Goal: Transaction & Acquisition: Purchase product/service

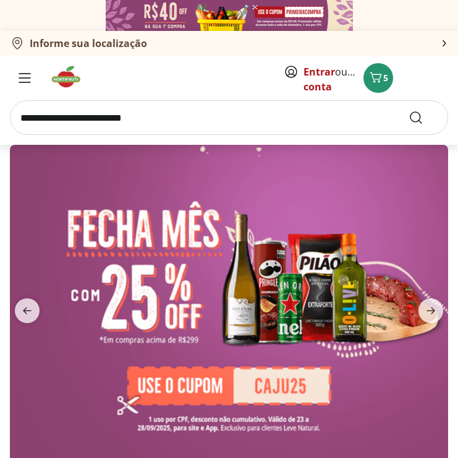
click at [109, 114] on input "search" at bounding box center [229, 117] width 438 height 35
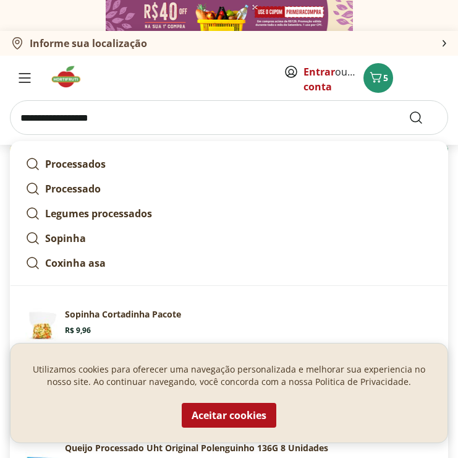
type input "**********"
click at [424, 118] on button "Submit Search" at bounding box center [424, 117] width 30 height 15
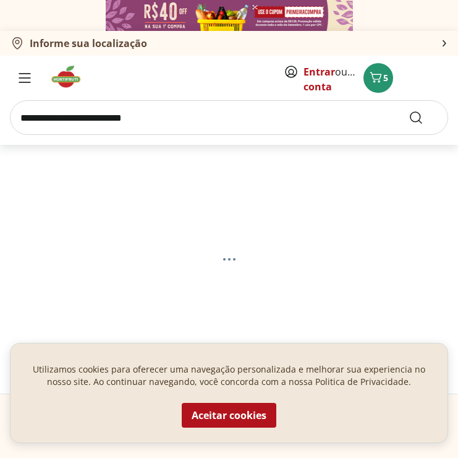
select select "**********"
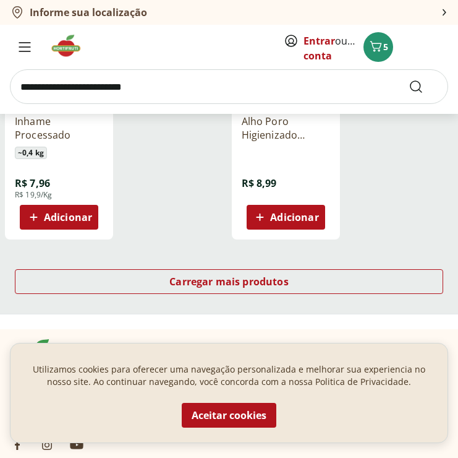
scroll to position [1481, 0]
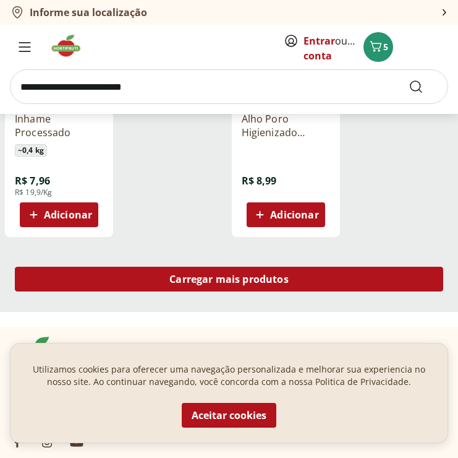
click at [140, 282] on div "Carregar mais produtos" at bounding box center [229, 279] width 429 height 25
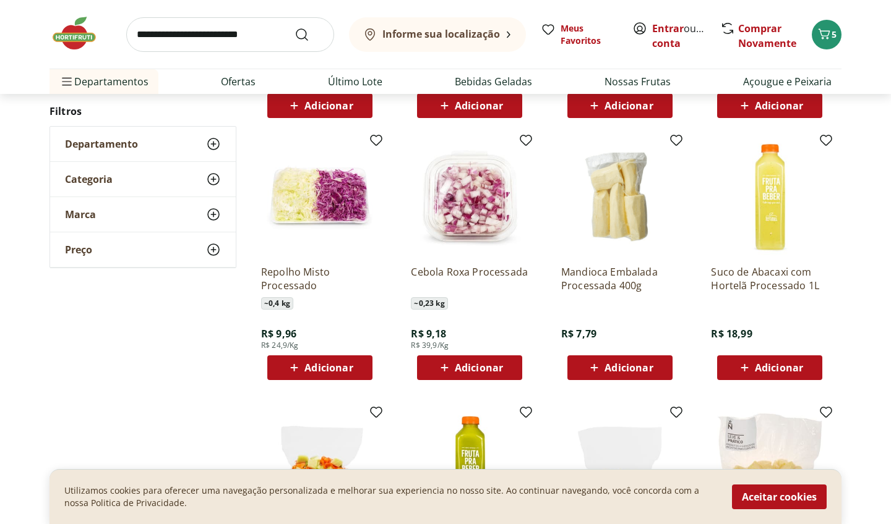
scroll to position [918, 0]
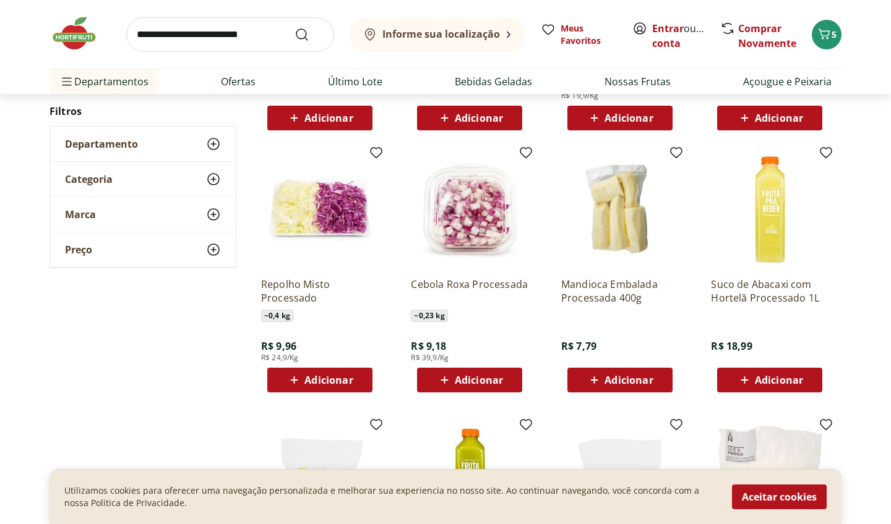
click at [188, 149] on div "Departamento" at bounding box center [143, 144] width 186 height 35
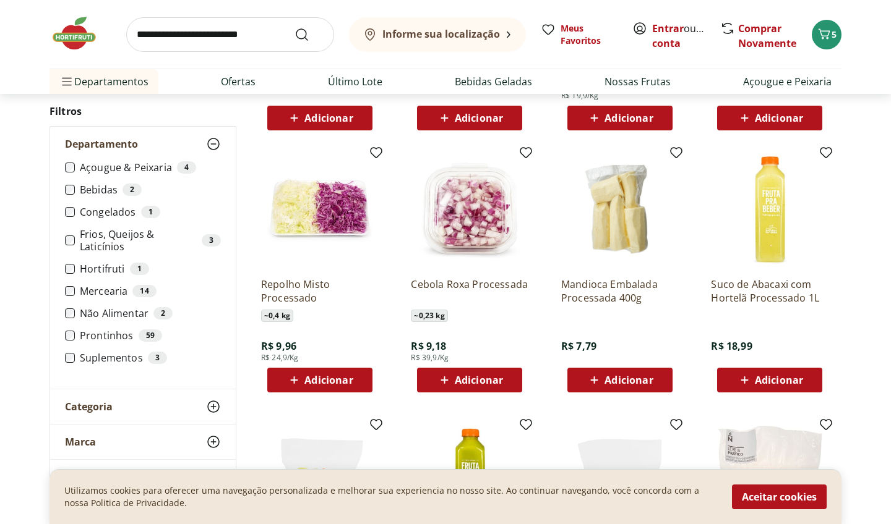
click at [95, 270] on label "Hortifruti 1" at bounding box center [150, 269] width 141 height 12
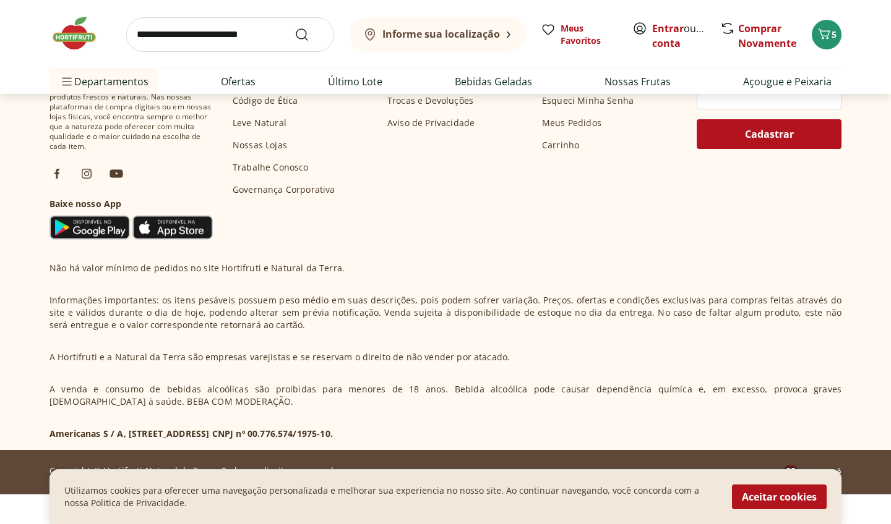
select select "**********"
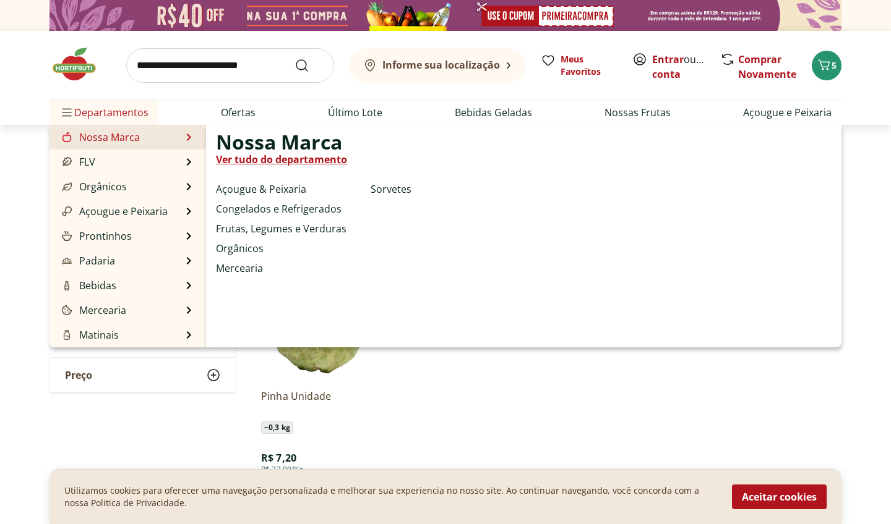
click at [132, 141] on link "Nossa Marca" at bounding box center [99, 137] width 80 height 15
select select "**********"
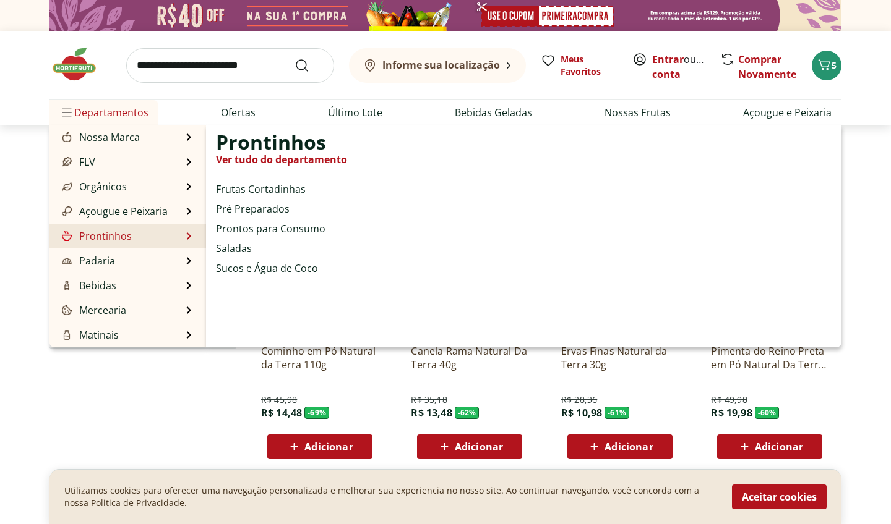
click at [126, 242] on link "Prontinhos" at bounding box center [95, 236] width 72 height 15
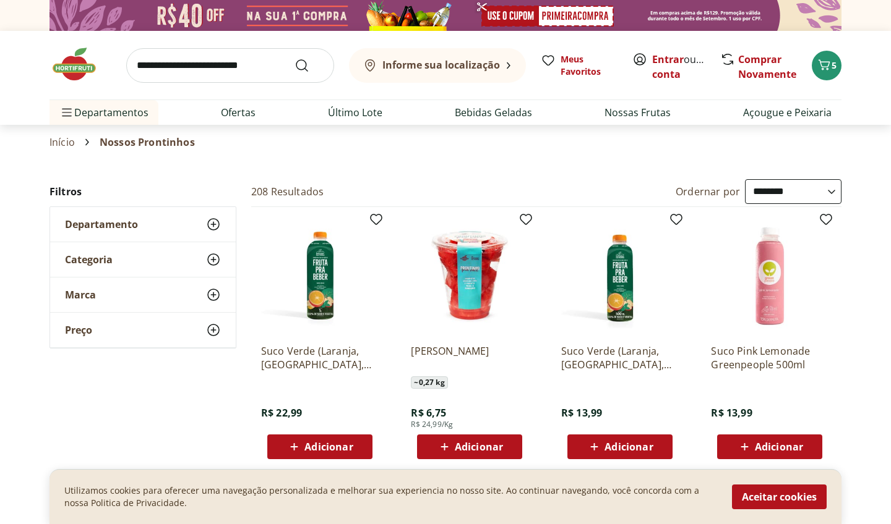
select select "*********"
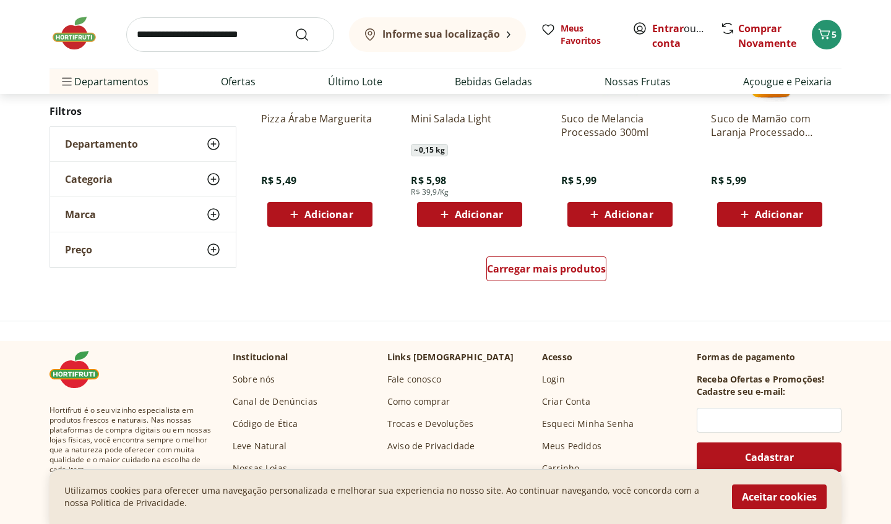
scroll to position [683, 0]
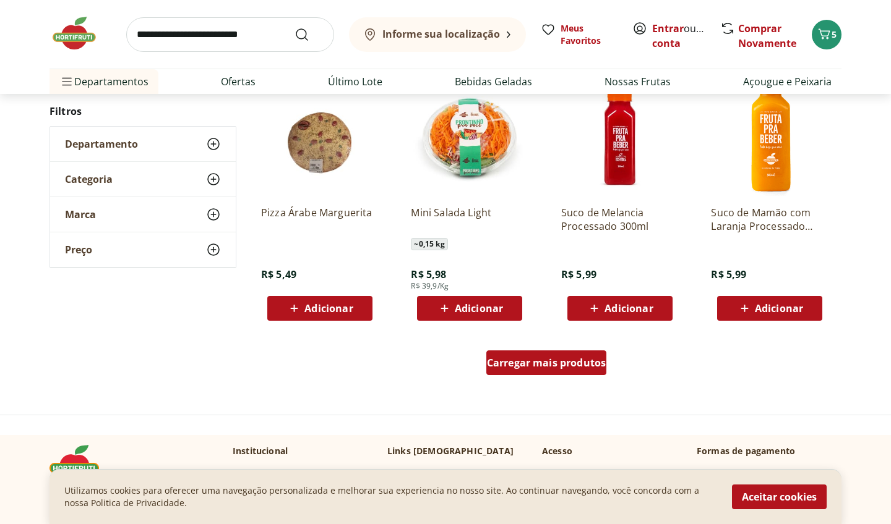
click at [458, 371] on div "Carregar mais produtos" at bounding box center [546, 363] width 121 height 25
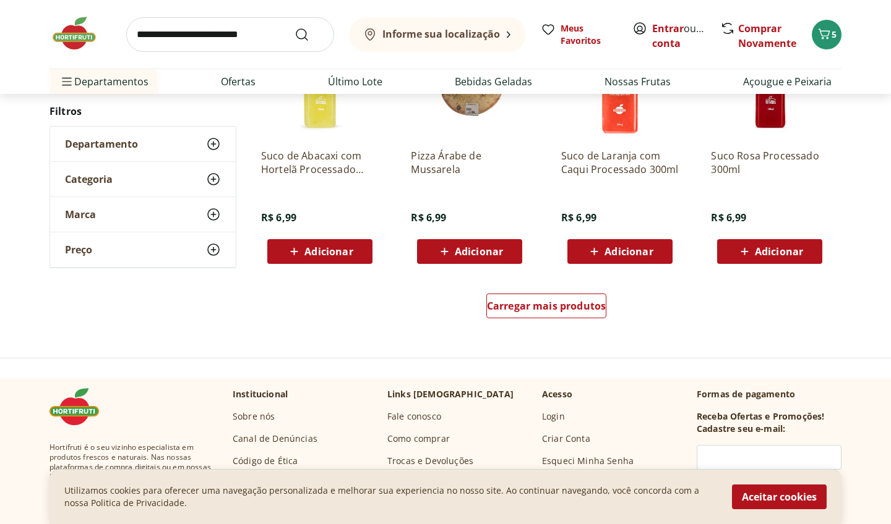
scroll to position [1551, 0]
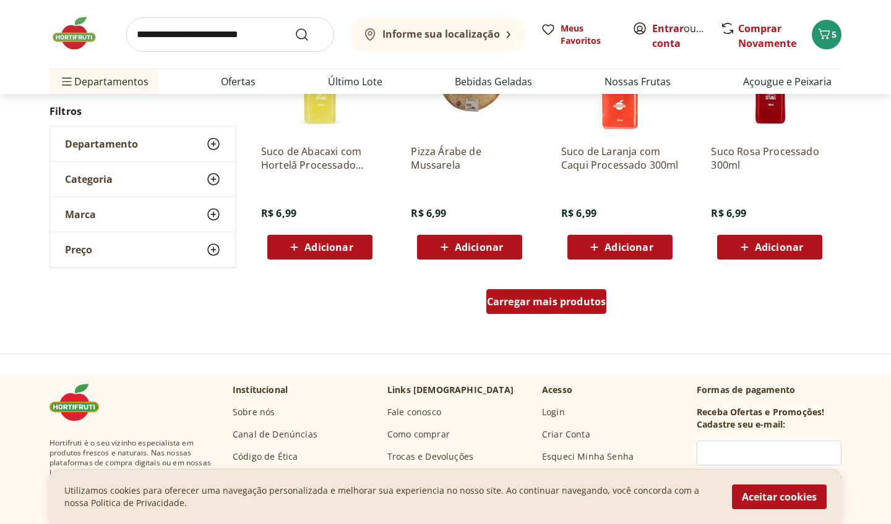
click at [458, 302] on span "Carregar mais produtos" at bounding box center [546, 302] width 119 height 10
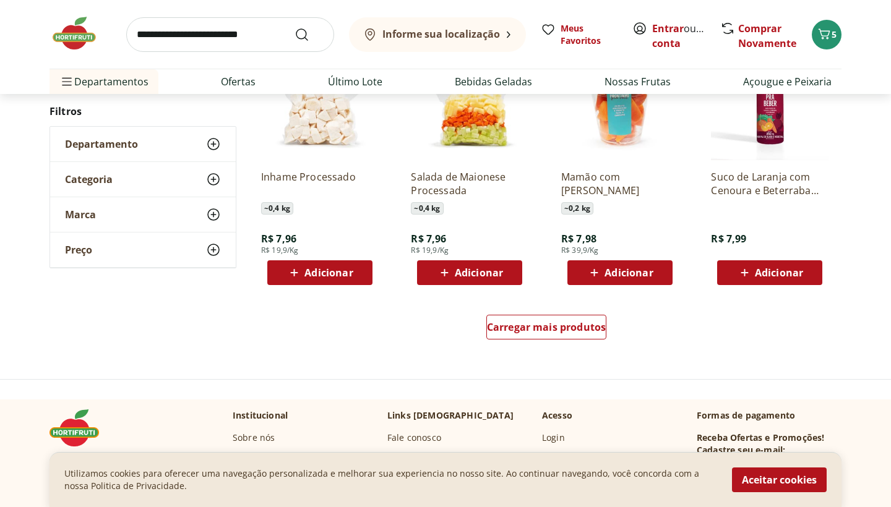
scroll to position [2331, 0]
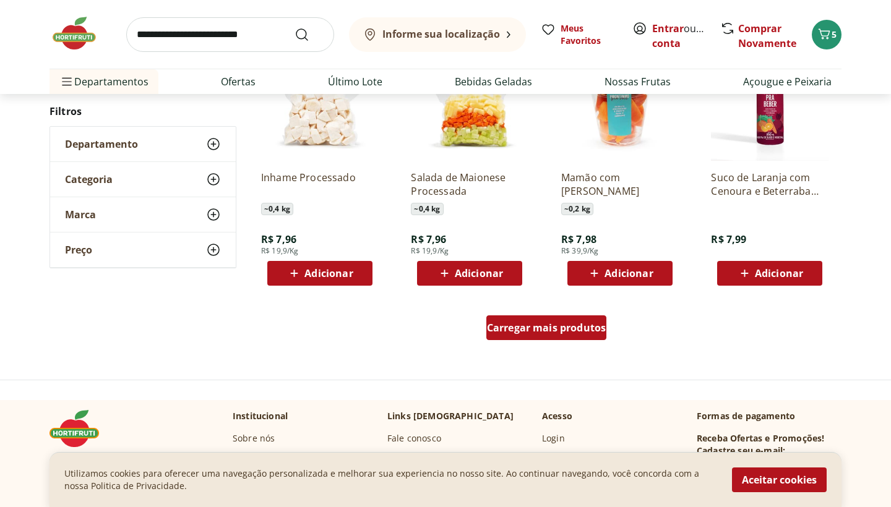
click at [458, 336] on div "Carregar mais produtos" at bounding box center [546, 327] width 121 height 25
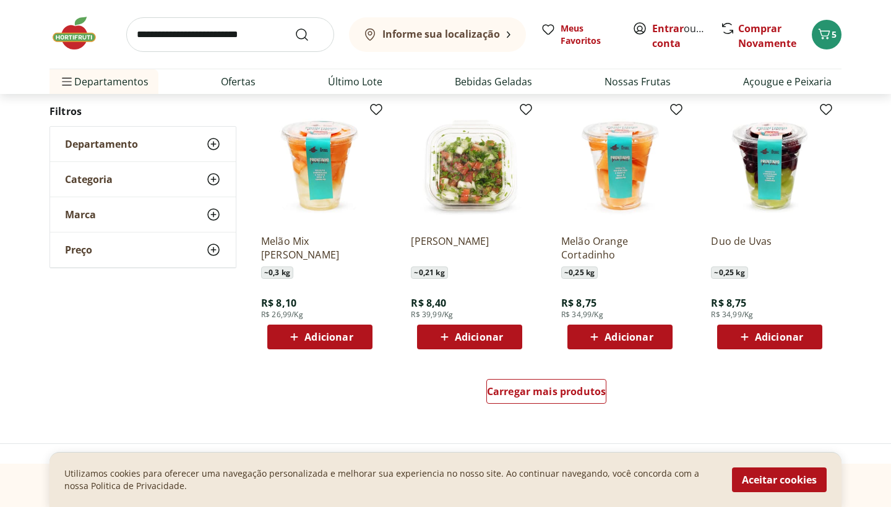
scroll to position [3076, 0]
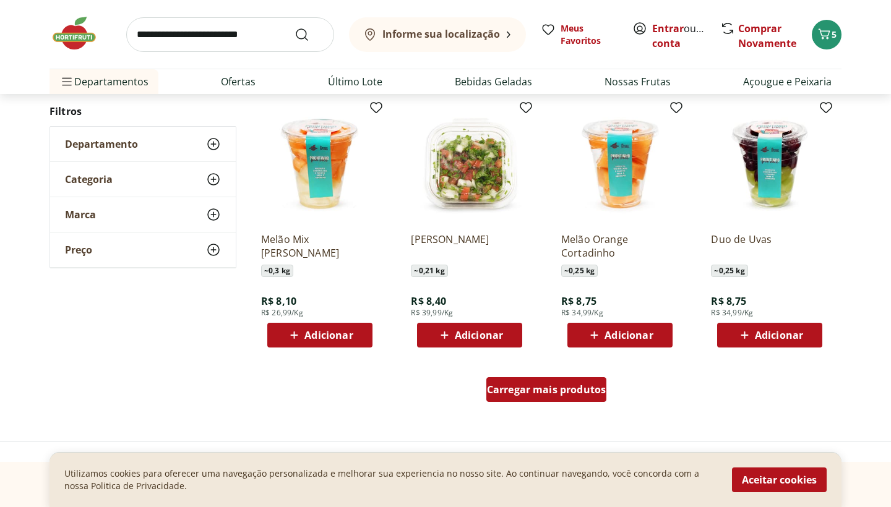
click at [458, 385] on span "Carregar mais produtos" at bounding box center [546, 390] width 119 height 10
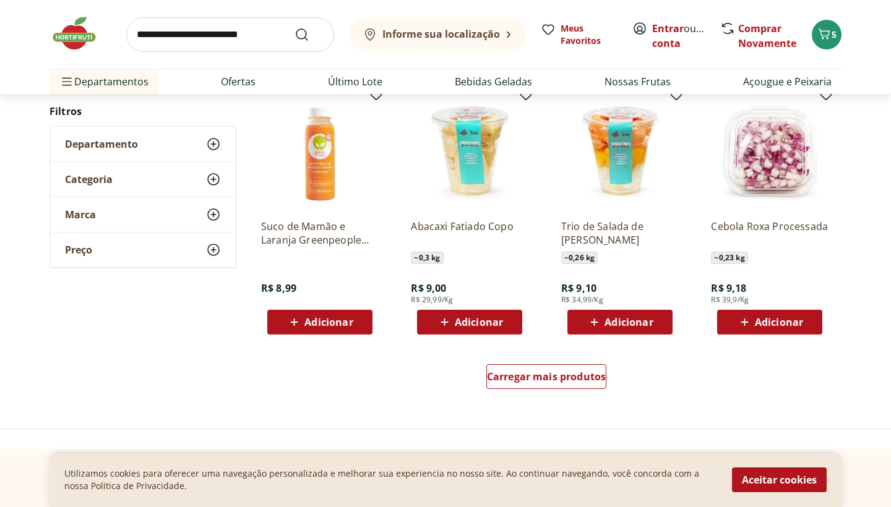
scroll to position [3902, 0]
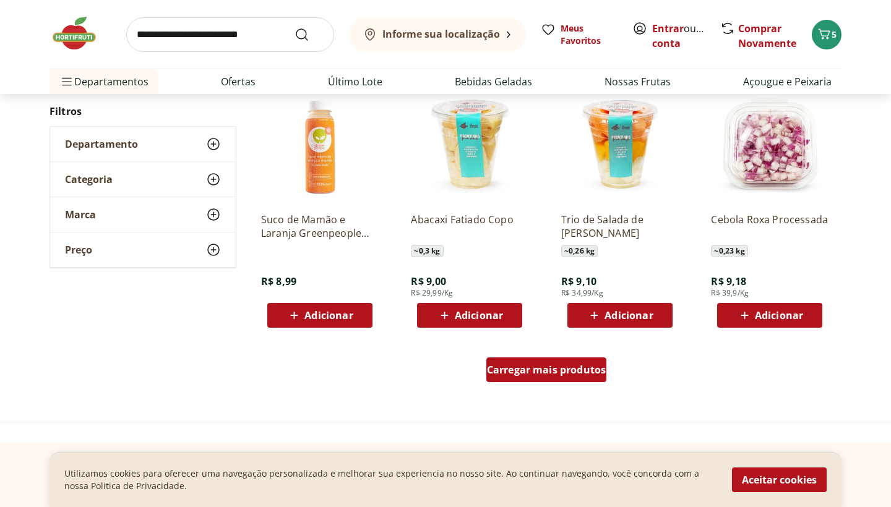
click at [458, 380] on div "Carregar mais produtos" at bounding box center [546, 369] width 121 height 25
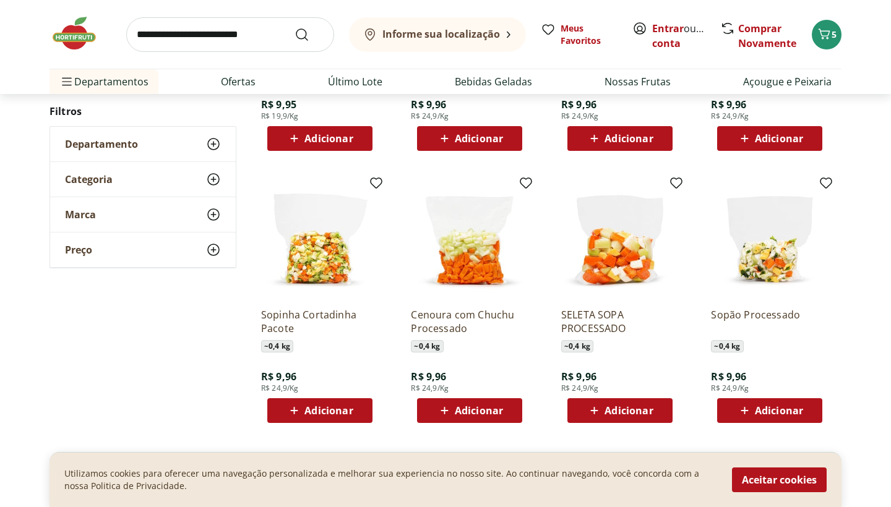
scroll to position [4614, 0]
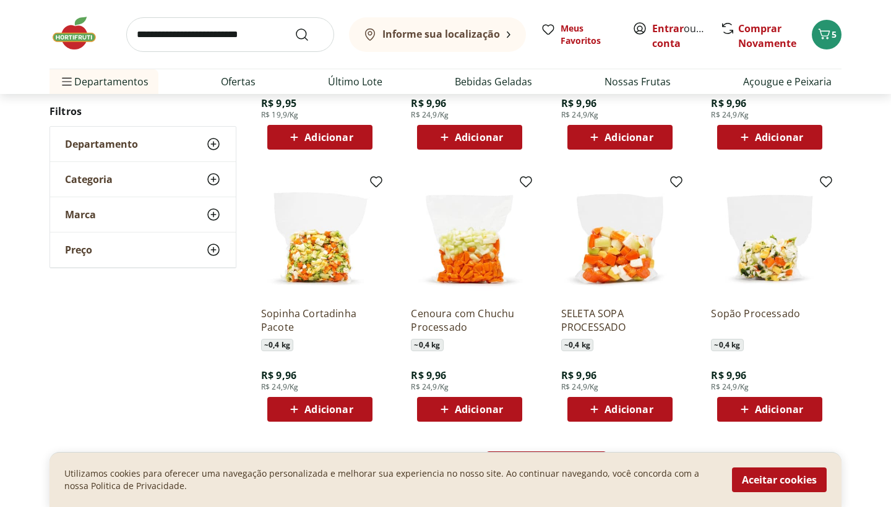
click at [323, 262] on img at bounding box center [320, 238] width 118 height 118
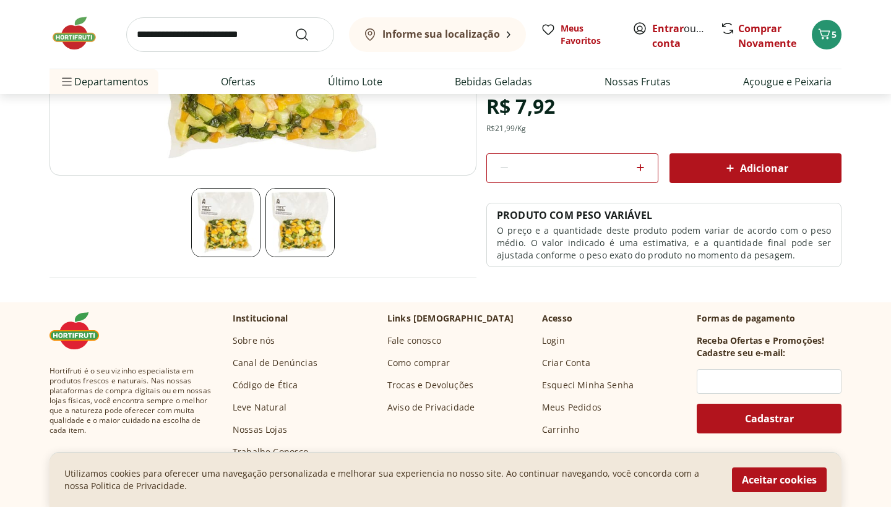
scroll to position [207, 0]
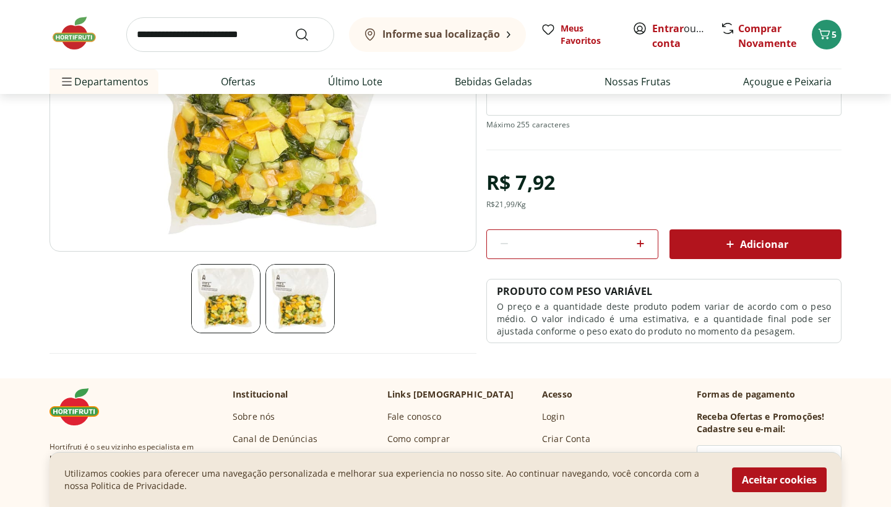
click at [297, 302] on img at bounding box center [299, 298] width 69 height 69
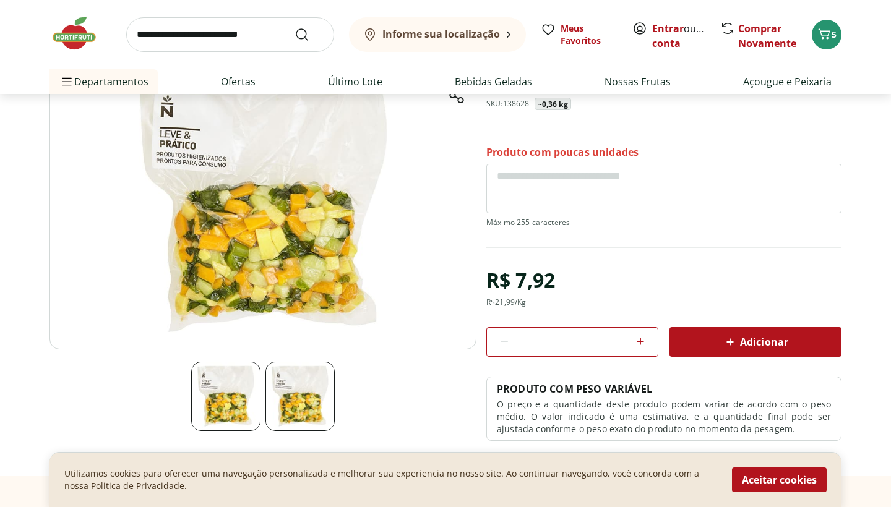
scroll to position [76, 0]
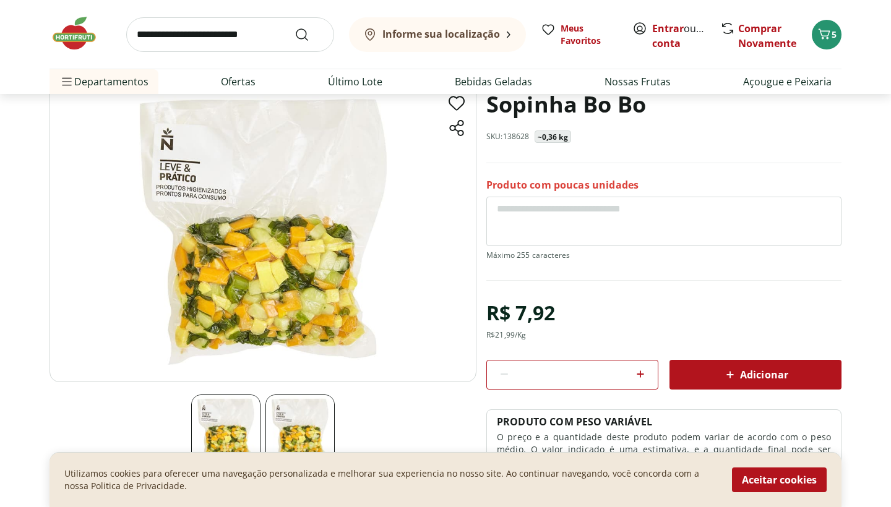
click at [244, 414] on img at bounding box center [225, 429] width 69 height 69
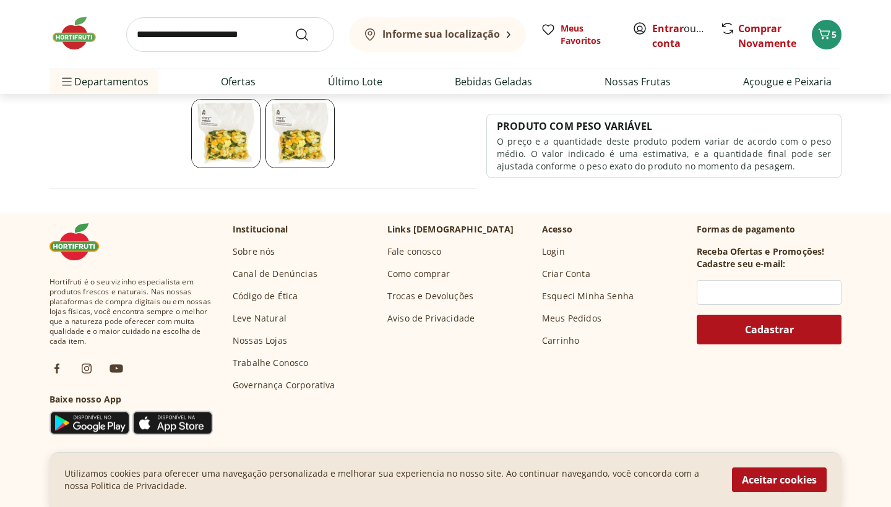
scroll to position [252, 0]
